Goal: Task Accomplishment & Management: Manage account settings

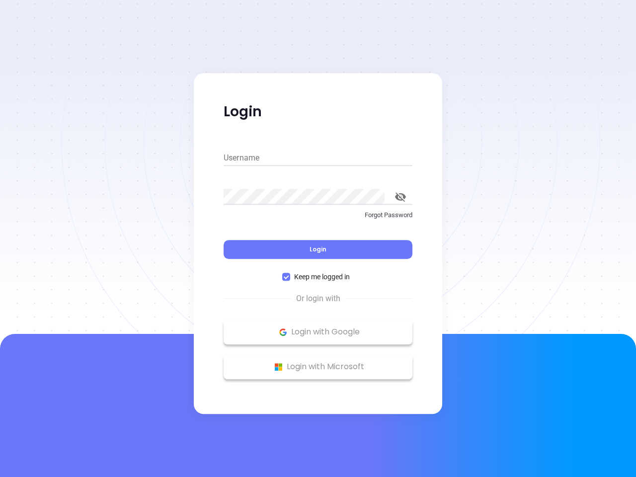
click at [318, 239] on div "Login" at bounding box center [318, 243] width 189 height 31
click at [318, 158] on input "Username" at bounding box center [318, 158] width 189 height 16
click at [401, 197] on icon "toggle password visibility" at bounding box center [400, 196] width 11 height 9
click at [318, 250] on span "Login" at bounding box center [318, 249] width 17 height 8
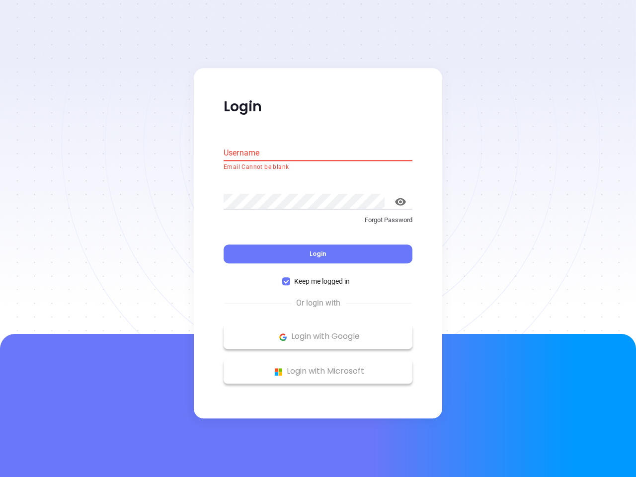
click at [318, 277] on span "Keep me logged in" at bounding box center [322, 281] width 64 height 11
click at [290, 278] on input "Keep me logged in" at bounding box center [286, 282] width 8 height 8
checkbox input "false"
click at [318, 332] on p "Login with Google" at bounding box center [318, 337] width 179 height 15
click at [318, 367] on p "Login with Microsoft" at bounding box center [318, 371] width 179 height 15
